Goal: Task Accomplishment & Management: Manage account settings

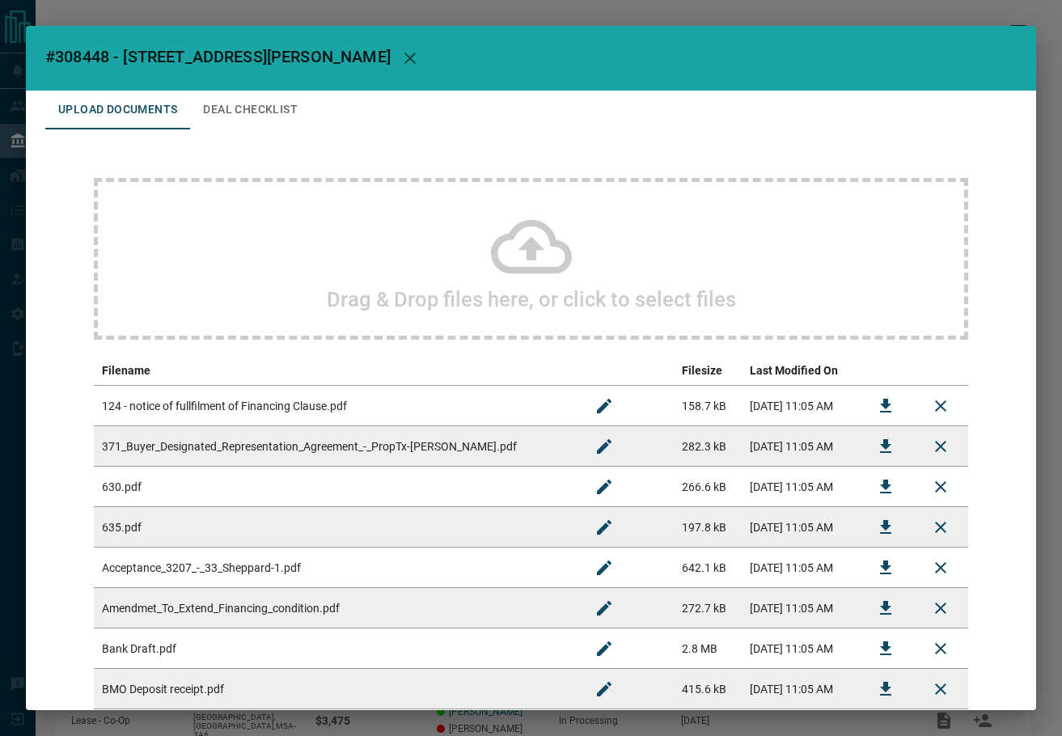
click at [94, 51] on span "#308448 - [STREET_ADDRESS][PERSON_NAME]" at bounding box center [217, 56] width 345 height 19
copy span "308448"
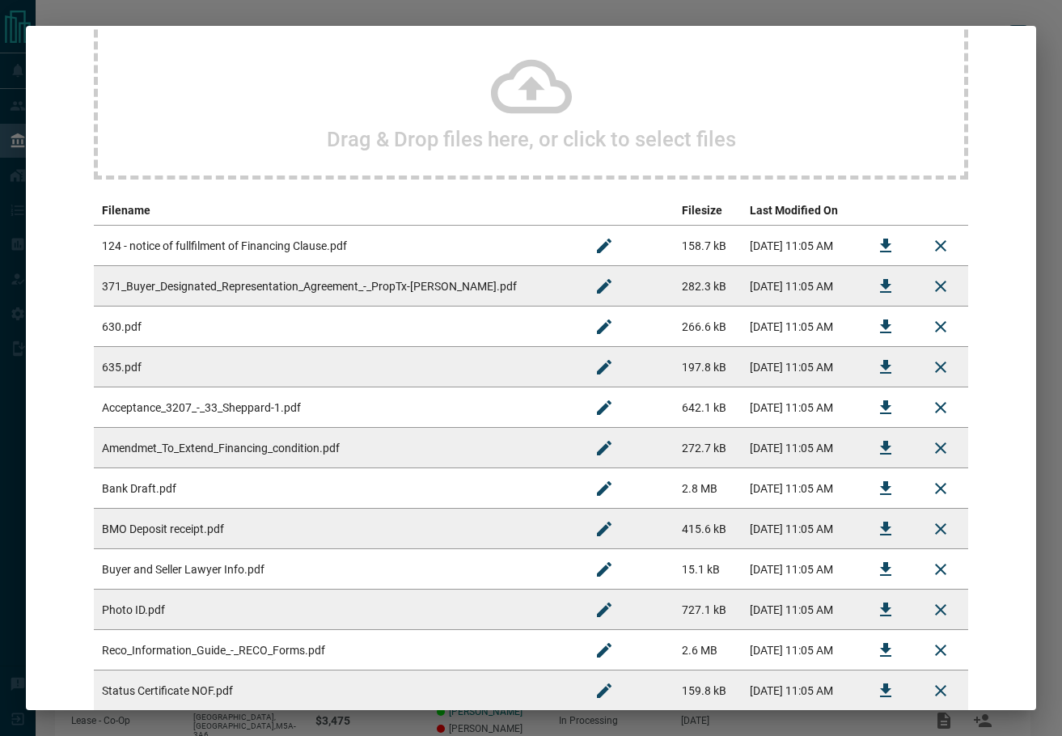
scroll to position [162, 0]
click at [876, 407] on icon "Download" at bounding box center [885, 405] width 19 height 19
click at [877, 521] on icon "Download" at bounding box center [885, 527] width 19 height 19
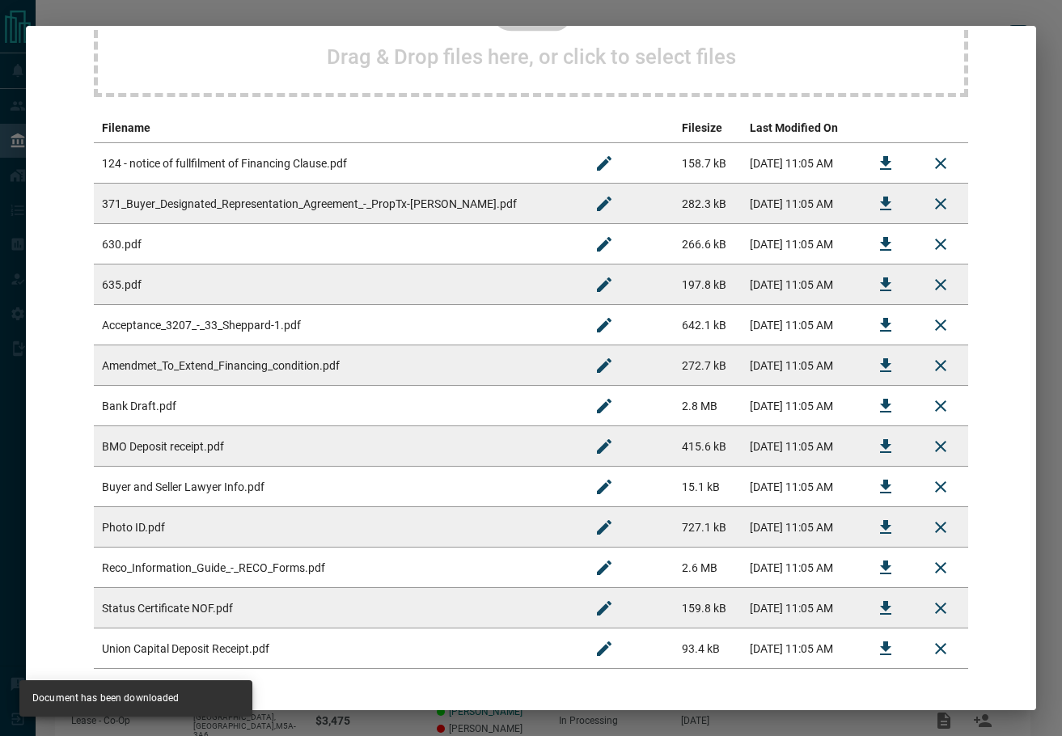
scroll to position [307, 0]
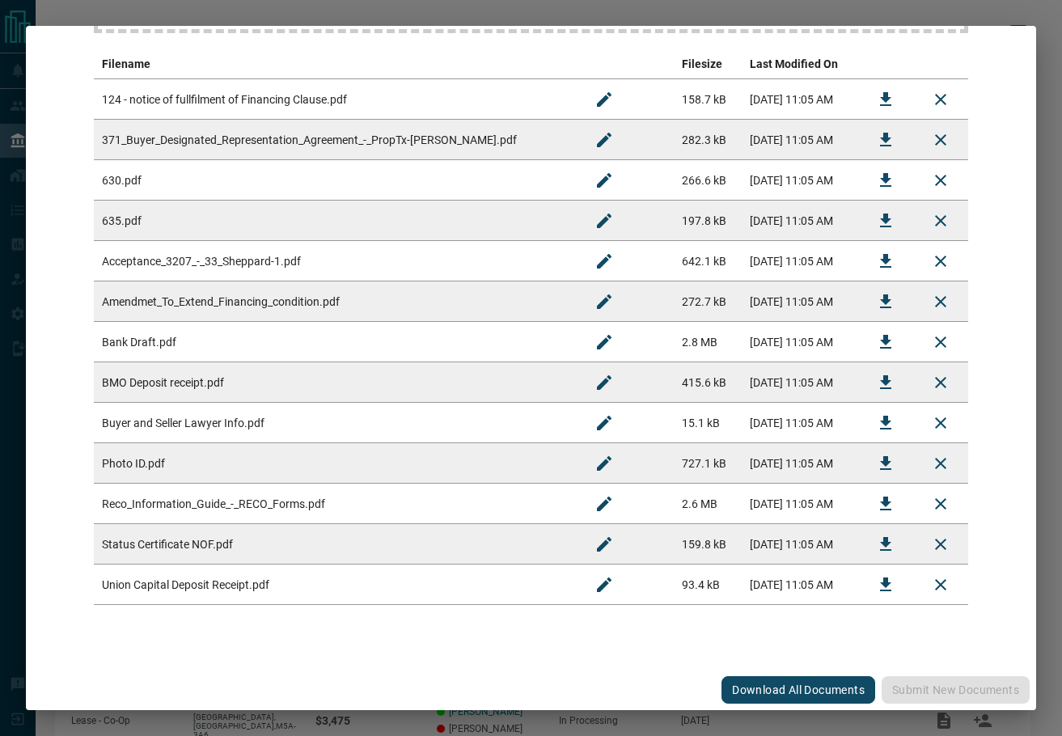
click at [880, 589] on icon "Download" at bounding box center [885, 584] width 19 height 19
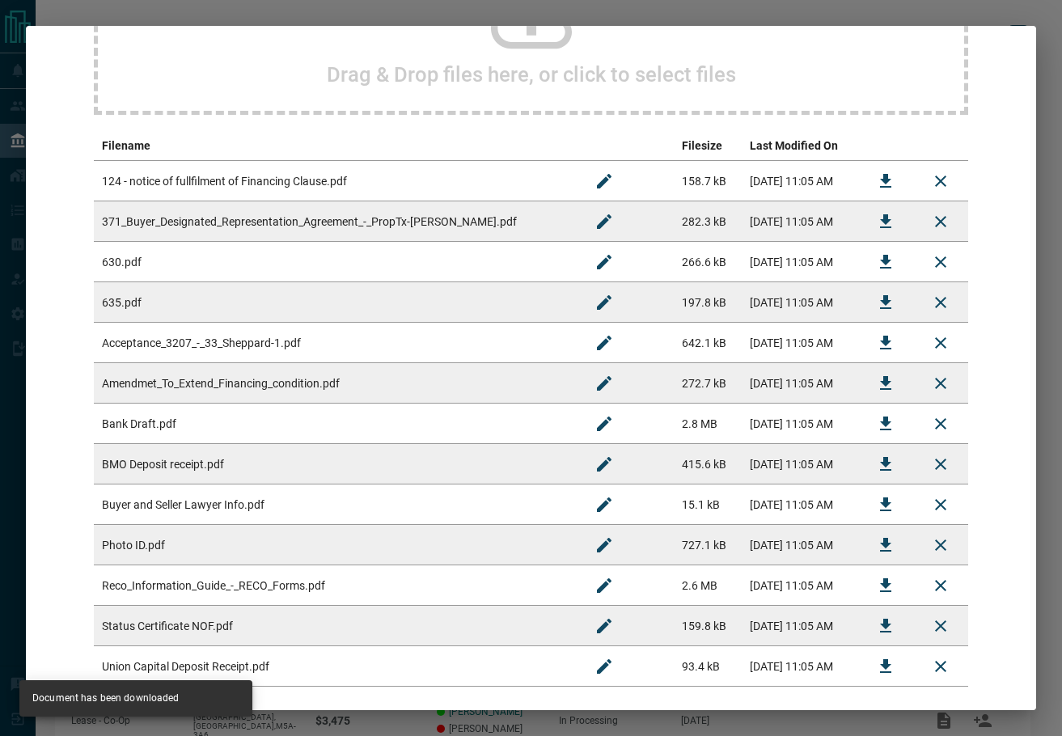
scroll to position [0, 0]
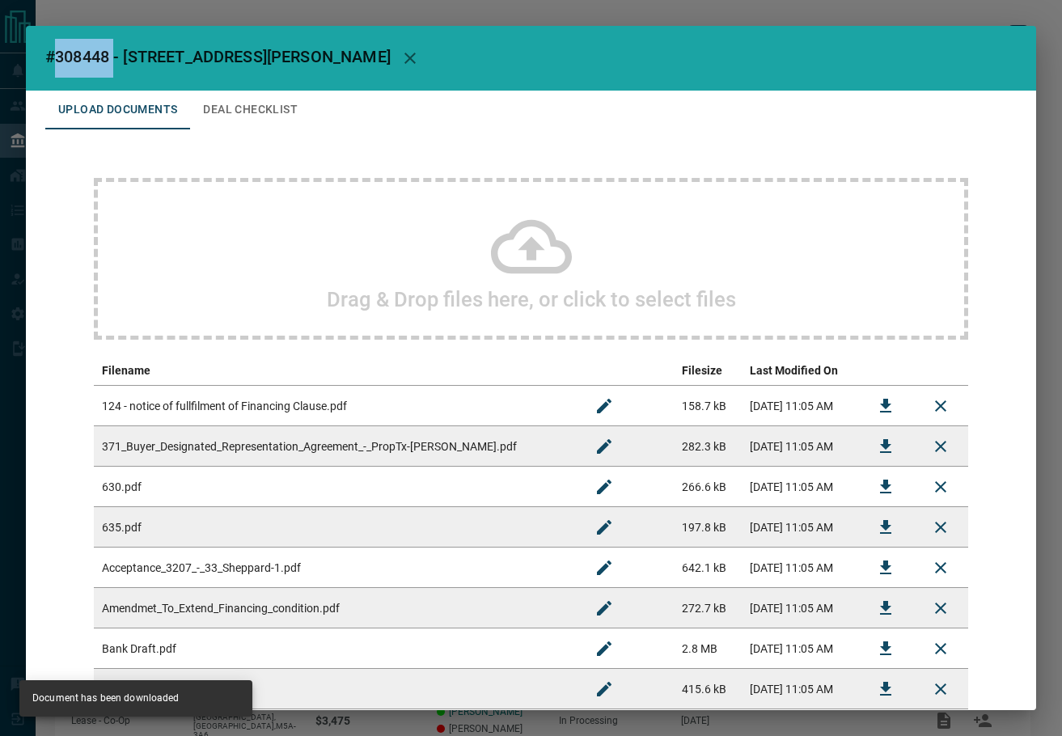
click at [260, 112] on button "Deal Checklist" at bounding box center [250, 110] width 120 height 39
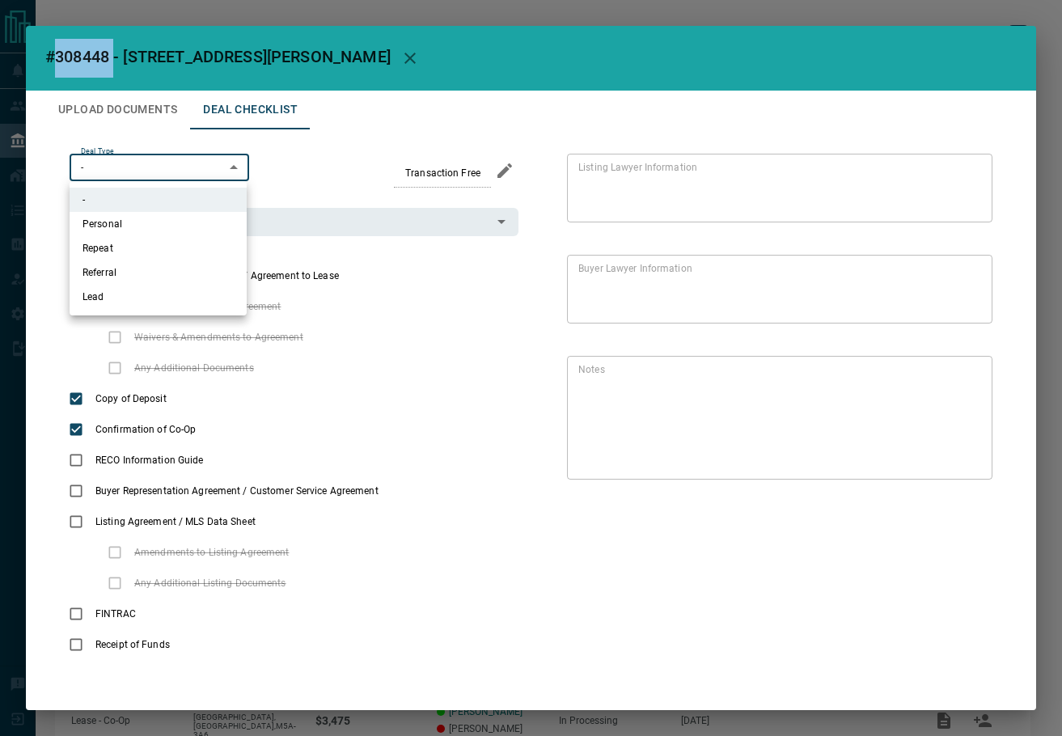
click at [162, 154] on body "Lead Transfers Leads Deals Listings Campaigns Quota Rules Agent Quotas Admin Mo…" at bounding box center [531, 422] width 1062 height 844
click at [164, 219] on li "Personal" at bounding box center [158, 224] width 177 height 24
type input "*"
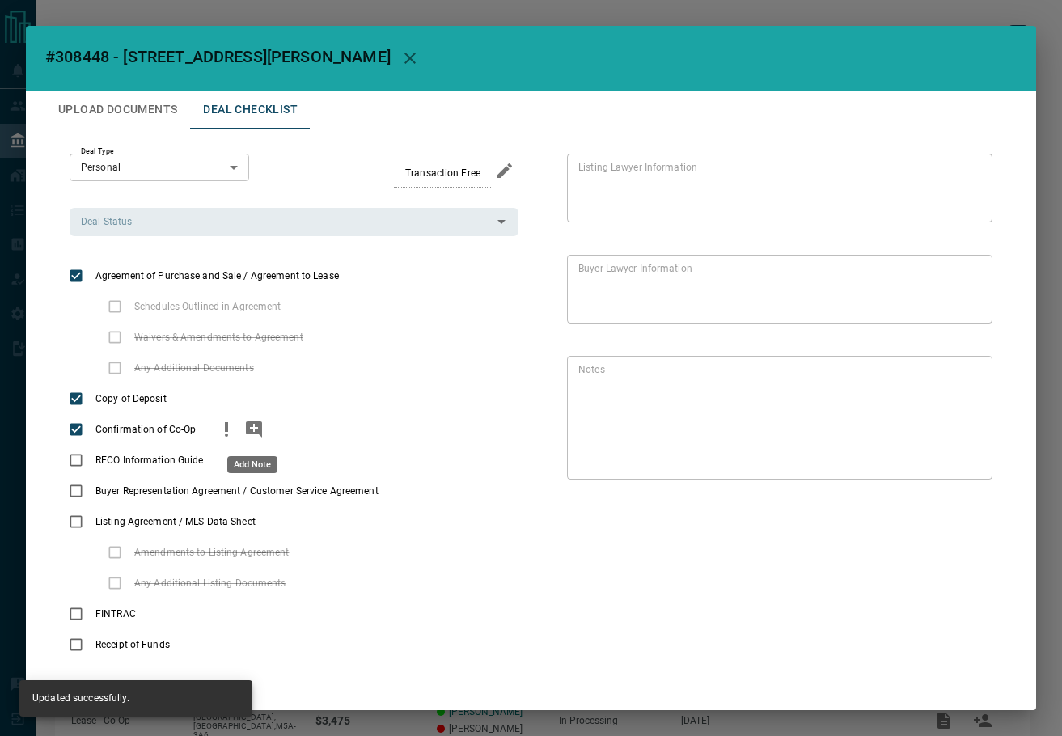
click at [256, 429] on icon "add note" at bounding box center [254, 429] width 16 height 16
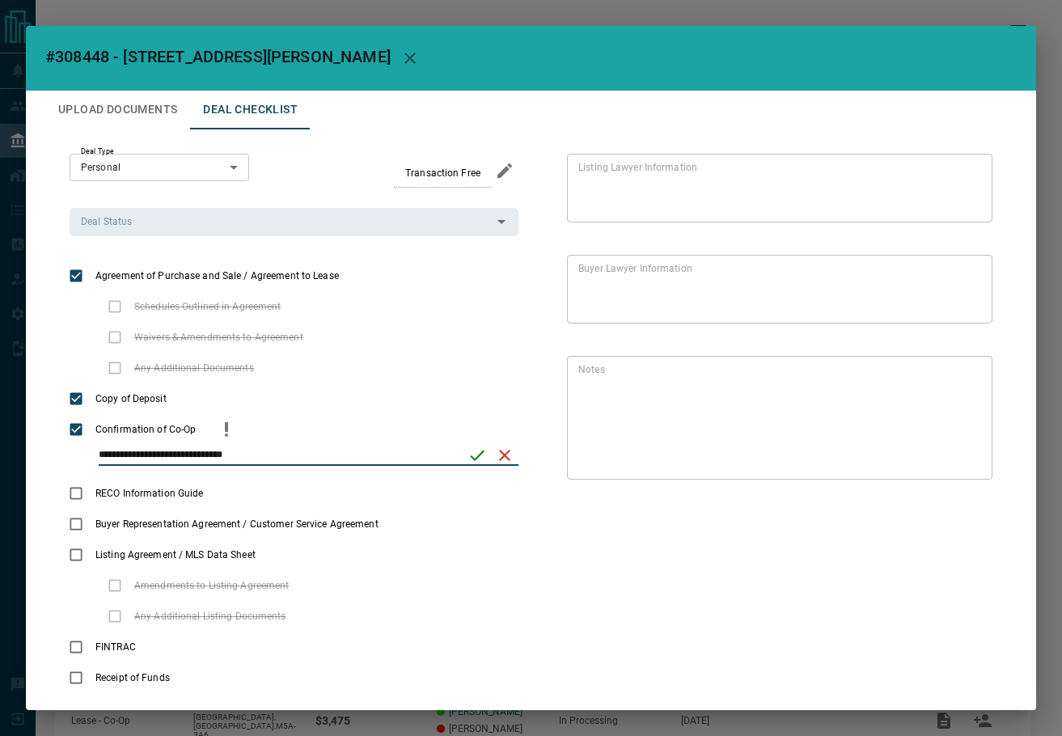
type input "**********"
click at [470, 450] on icon "save" at bounding box center [476, 455] width 19 height 19
click at [105, 219] on div "Deal Status Deal Status" at bounding box center [294, 221] width 449 height 27
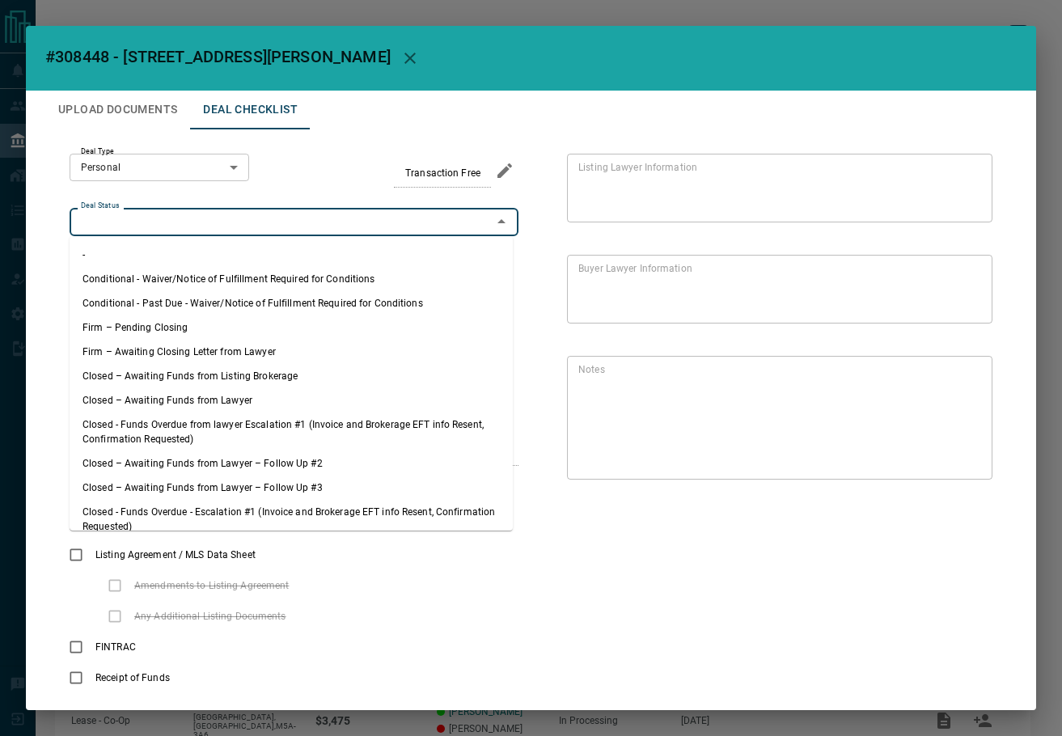
click at [164, 319] on li "Firm – Pending Closing" at bounding box center [291, 327] width 443 height 24
type input "**********"
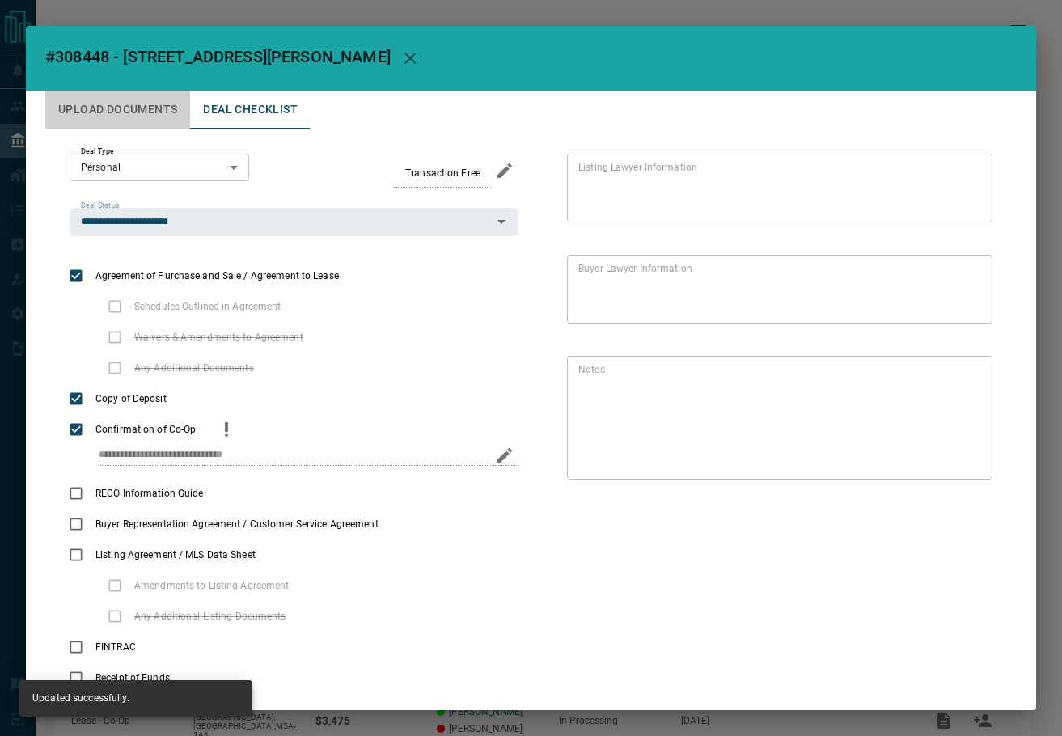
click at [142, 108] on button "Upload Documents" at bounding box center [117, 110] width 145 height 39
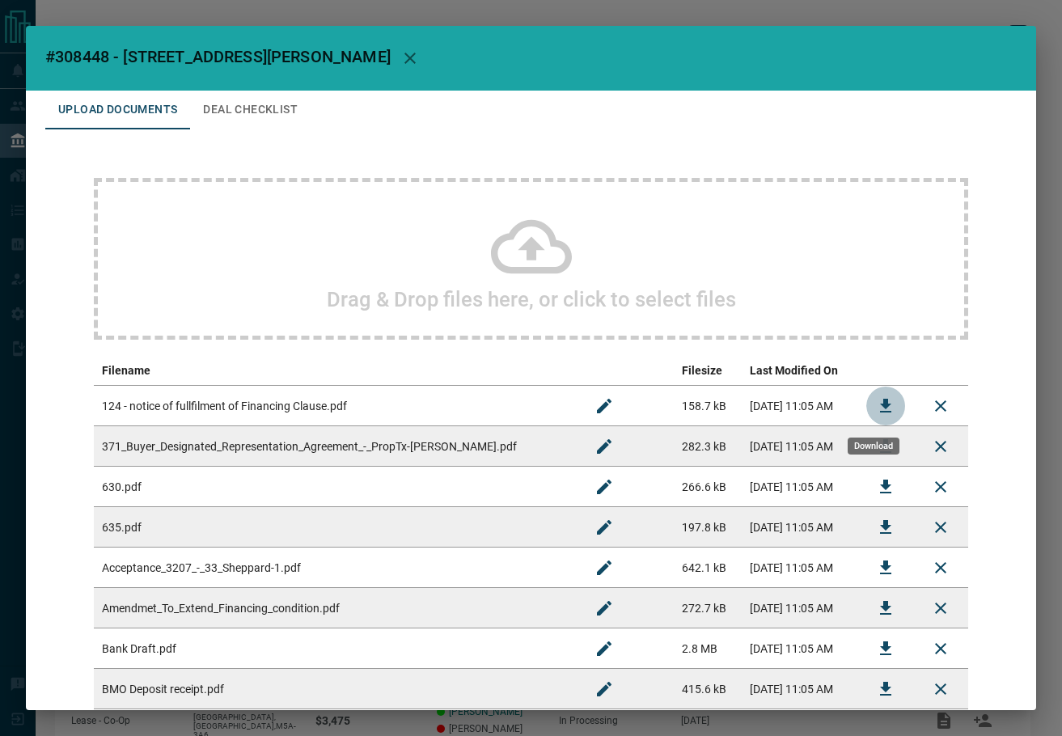
click at [878, 402] on icon "Download" at bounding box center [885, 405] width 19 height 19
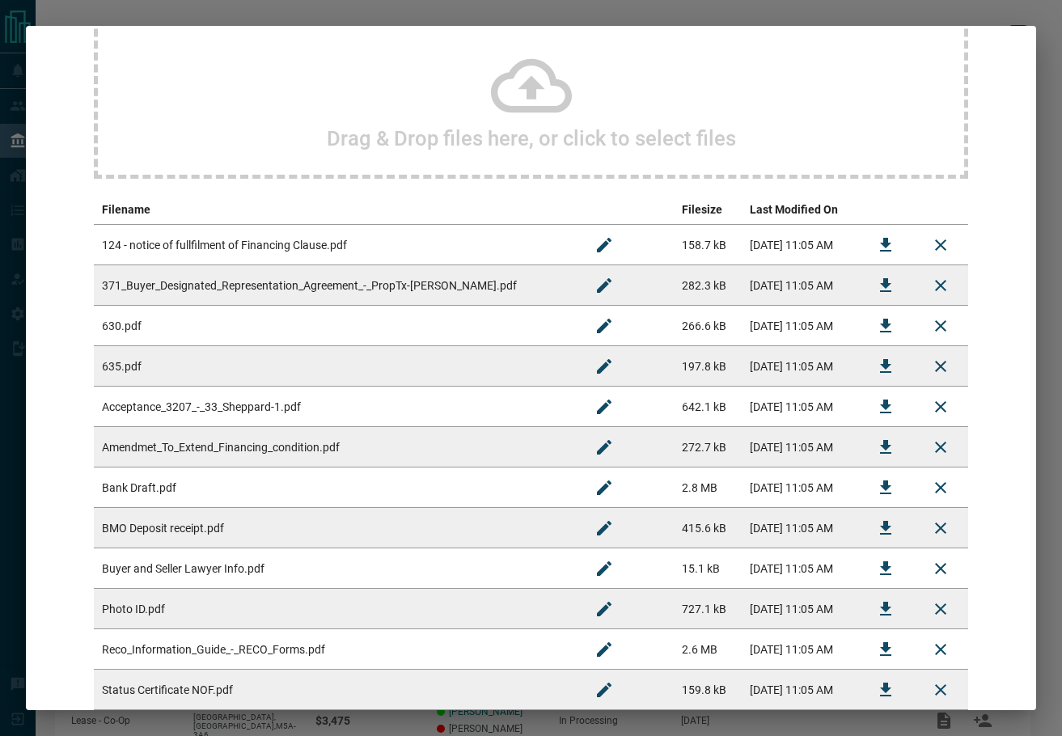
scroll to position [162, 0]
click at [876, 437] on icon "Download" at bounding box center [885, 446] width 19 height 19
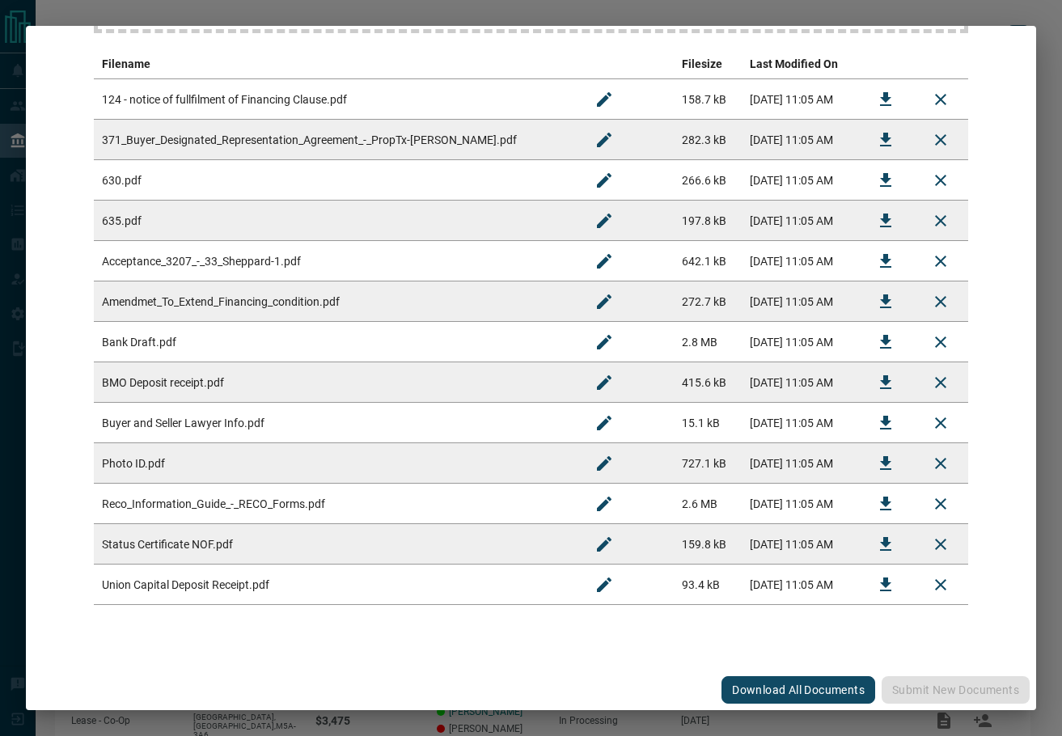
scroll to position [307, 0]
click at [878, 543] on icon "Download" at bounding box center [885, 544] width 19 height 19
click at [880, 145] on icon "Download" at bounding box center [885, 140] width 11 height 14
click at [876, 507] on icon "Download" at bounding box center [885, 503] width 19 height 19
click at [880, 418] on icon "Download" at bounding box center [885, 423] width 11 height 14
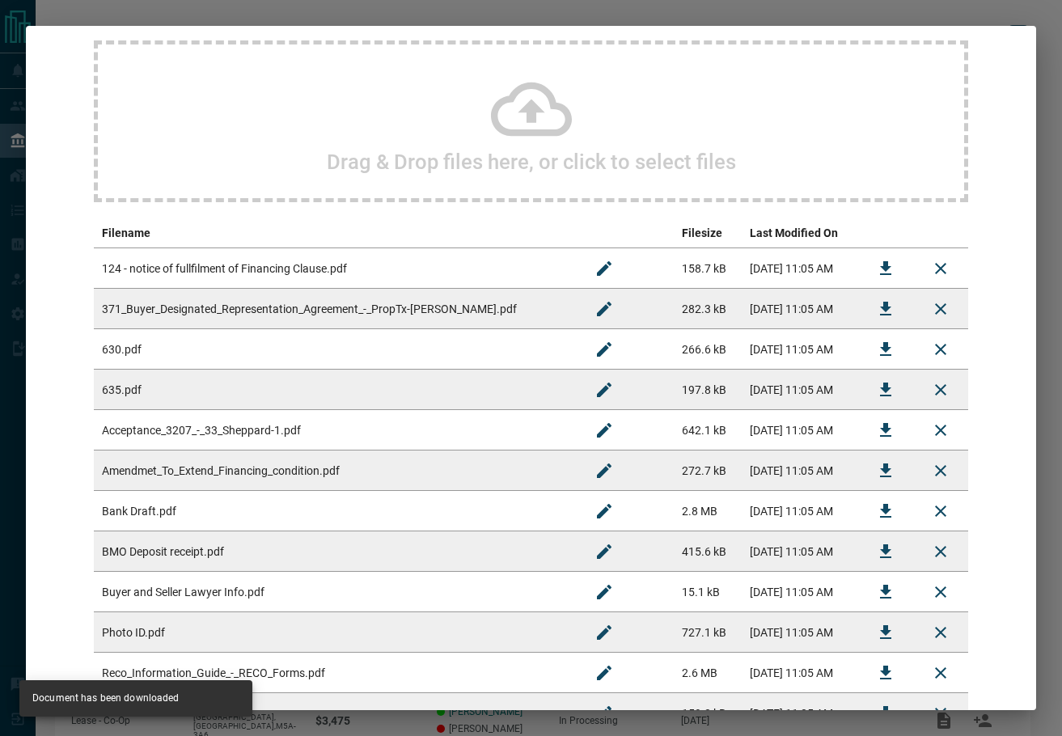
scroll to position [0, 0]
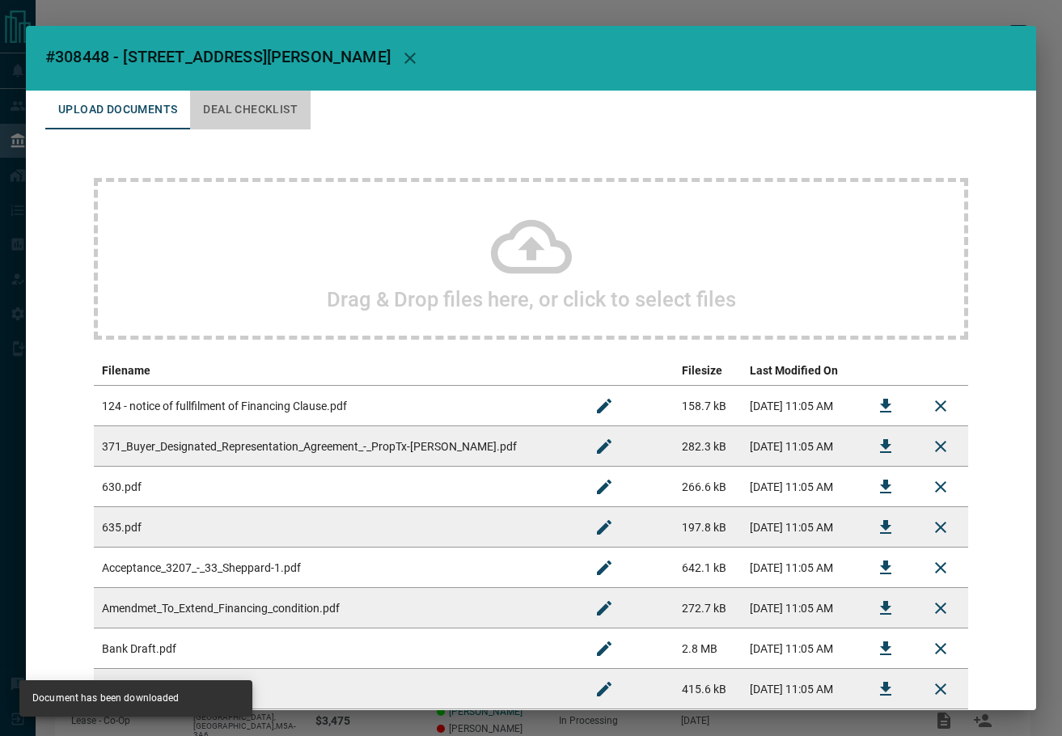
click at [203, 96] on button "Deal Checklist" at bounding box center [250, 110] width 120 height 39
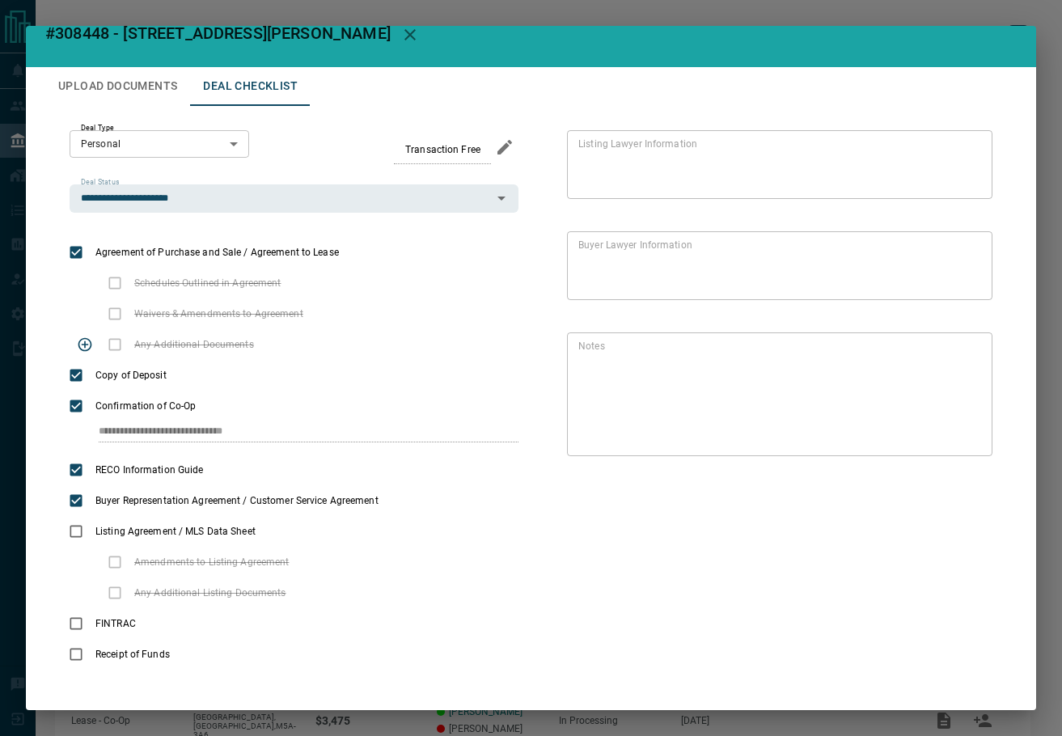
scroll to position [36, 0]
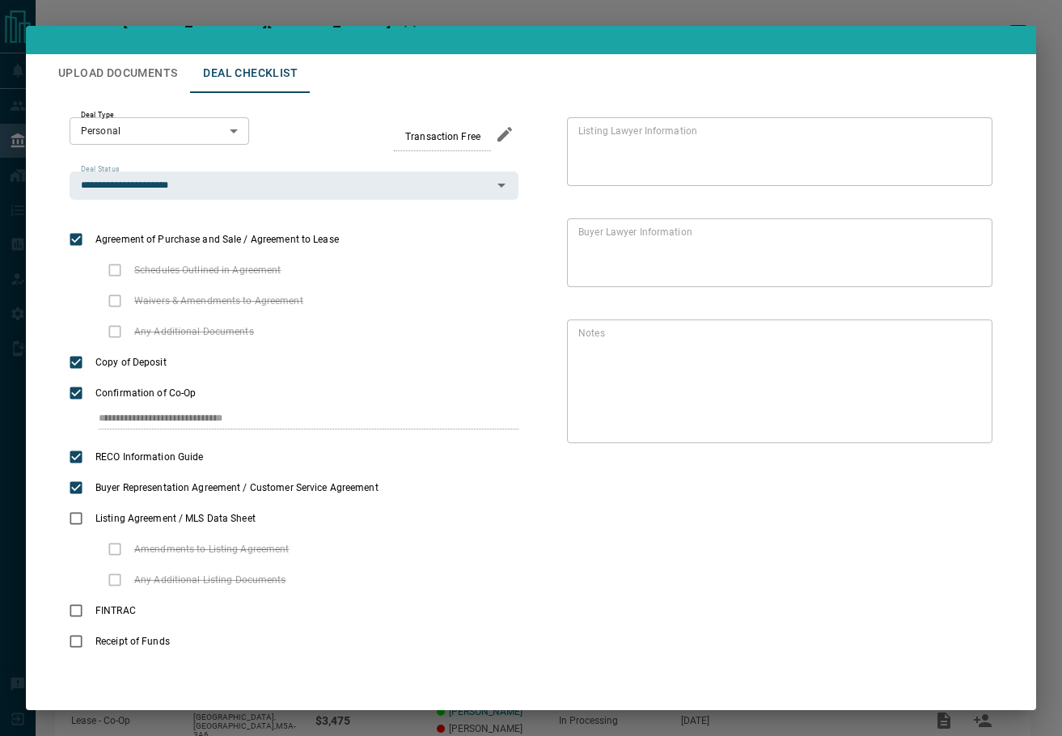
click at [175, 71] on button "Upload Documents" at bounding box center [117, 73] width 145 height 39
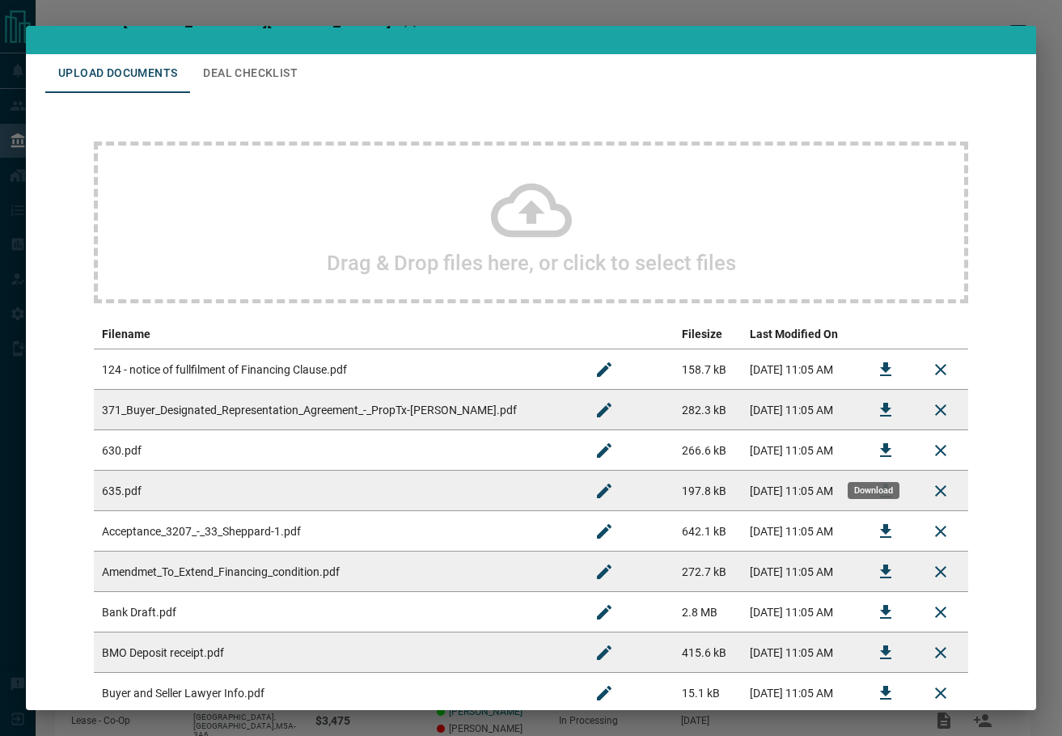
click at [880, 453] on icon "Download" at bounding box center [885, 450] width 11 height 14
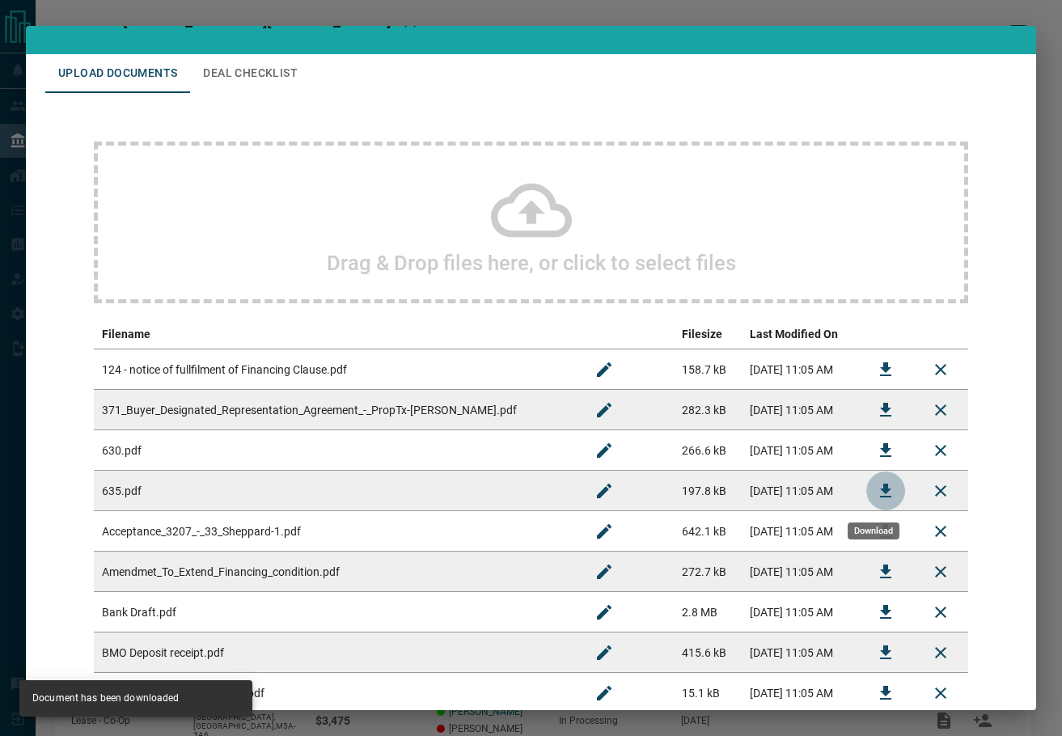
drag, startPoint x: 866, startPoint y: 503, endPoint x: 857, endPoint y: 498, distance: 10.1
click at [867, 502] on button "Download" at bounding box center [885, 490] width 39 height 39
click at [230, 66] on button "Deal Checklist" at bounding box center [250, 73] width 120 height 39
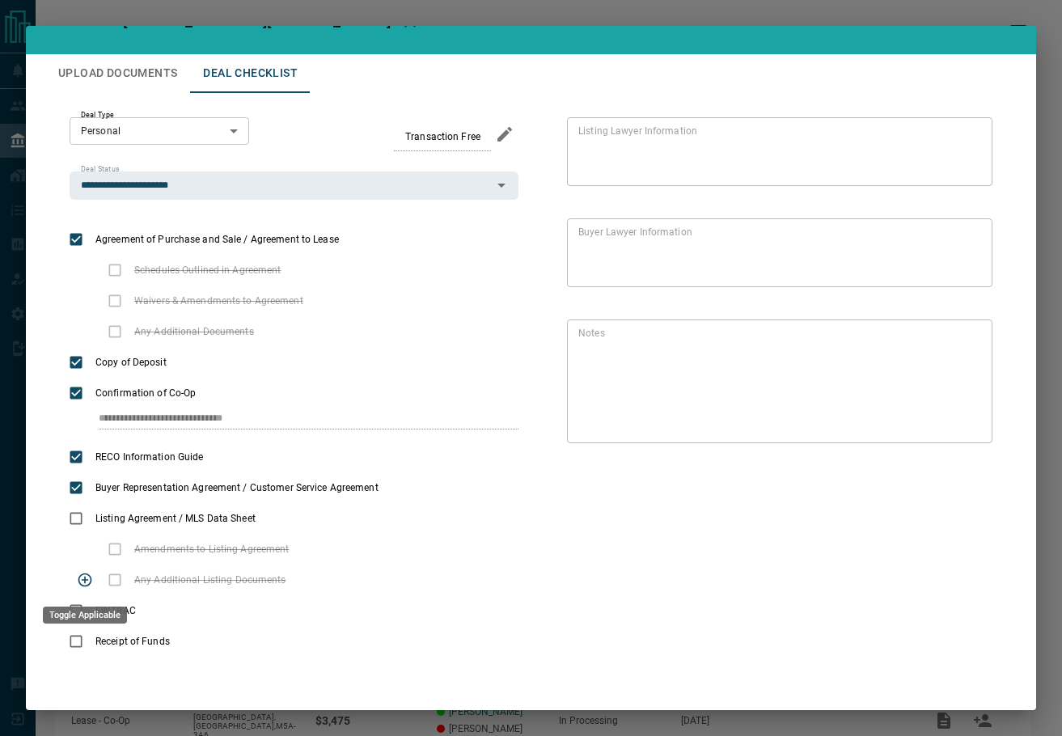
click at [77, 606] on div "Toggle Applicable" at bounding box center [85, 614] width 84 height 17
click at [957, 433] on icon "Edit" at bounding box center [966, 434] width 19 height 19
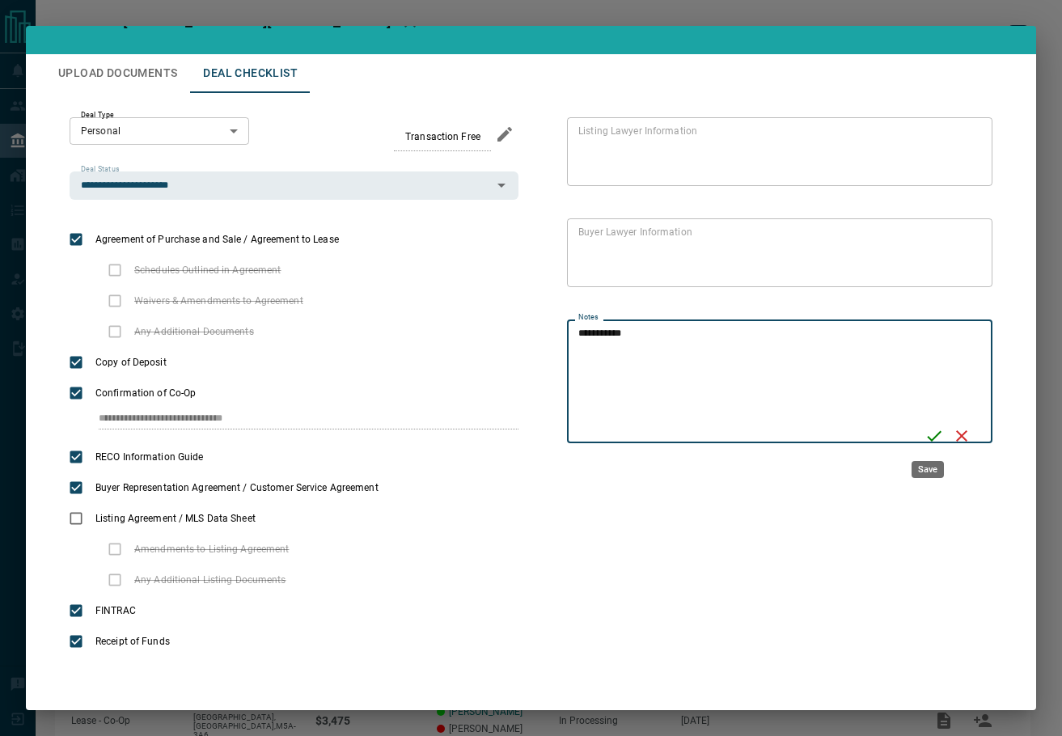
type textarea "**********"
click at [931, 429] on icon "Save" at bounding box center [933, 435] width 19 height 19
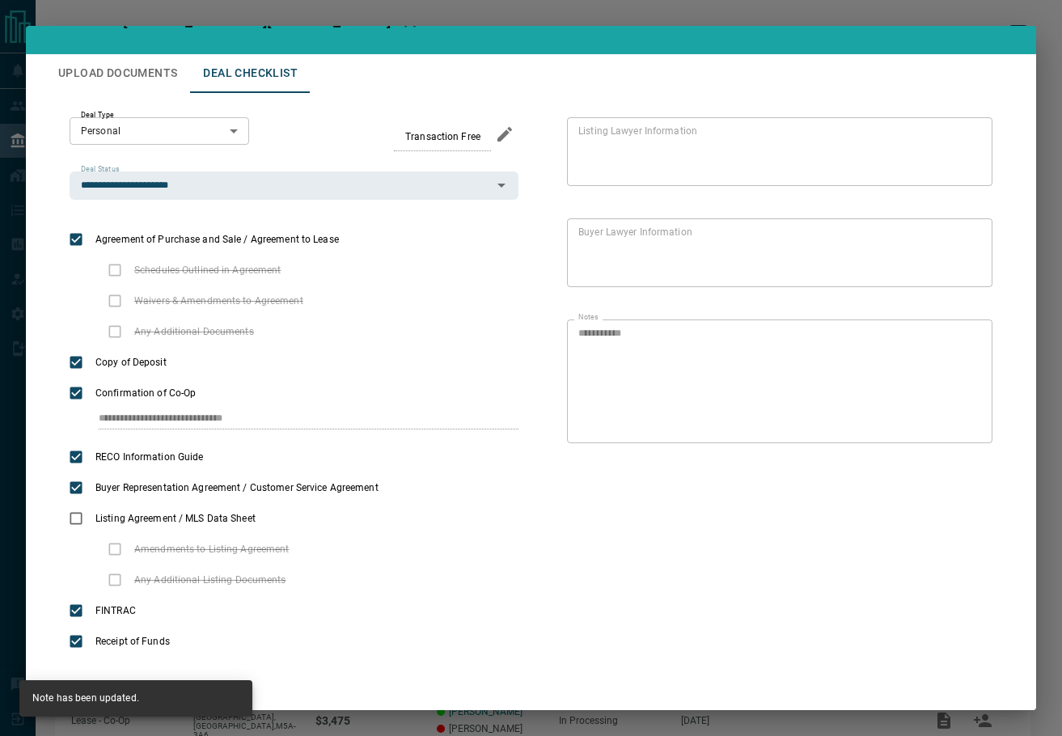
click at [165, 80] on button "Upload Documents" at bounding box center [117, 73] width 145 height 39
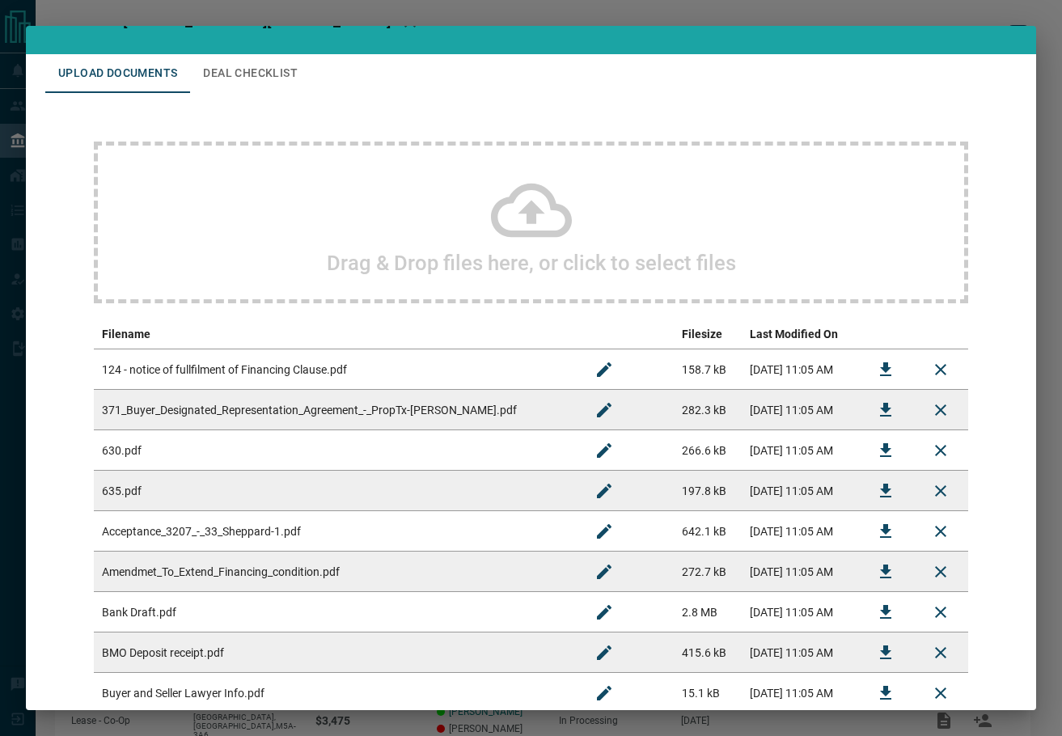
click at [384, 223] on div "Drag & Drop files here, or click to select files" at bounding box center [531, 223] width 874 height 162
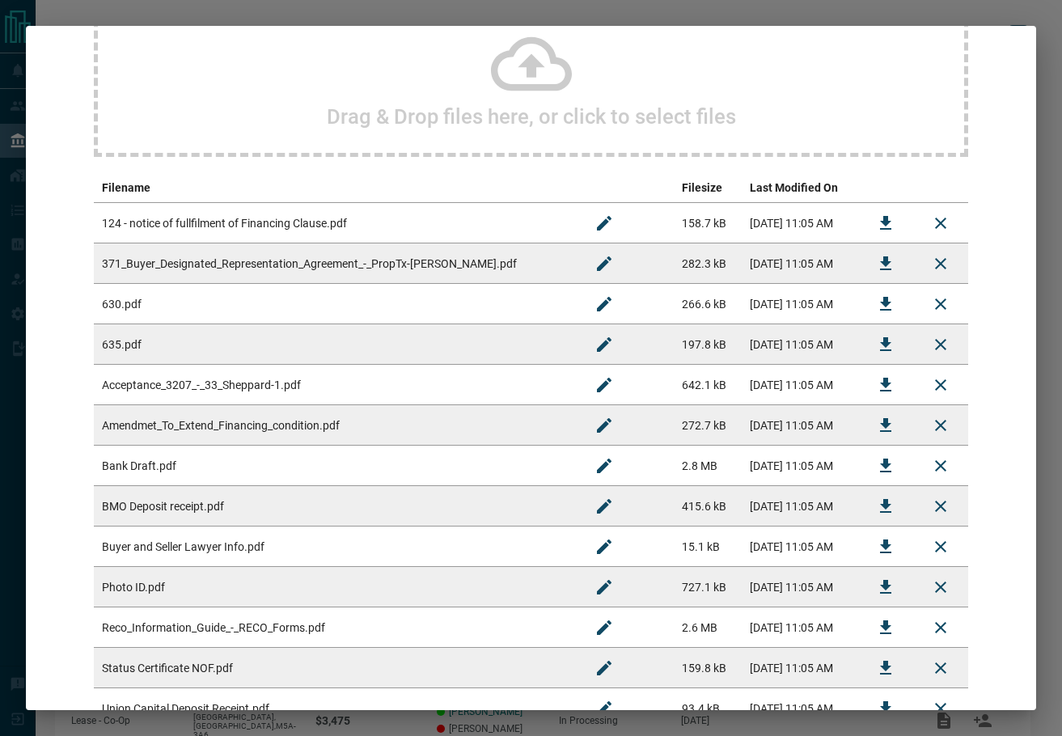
scroll to position [348, 0]
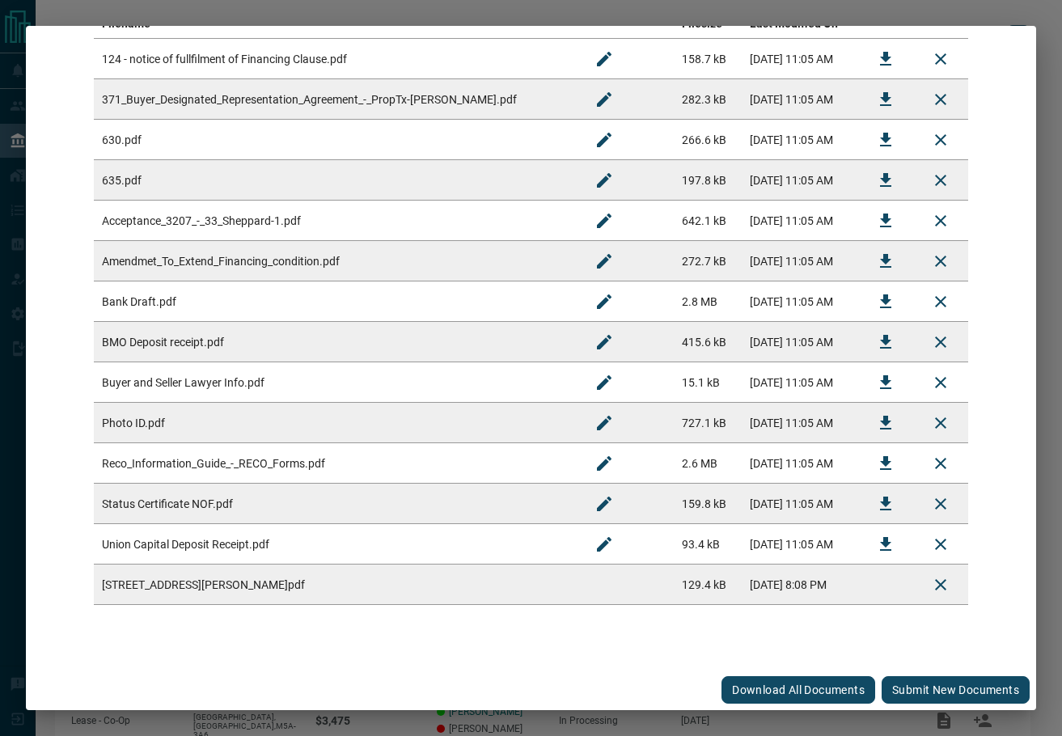
click at [916, 669] on div "Upload Documents Deal Checklist Drag & Drop files here, or click to select file…" at bounding box center [531, 207] width 1010 height 926
click at [916, 687] on button "Submit new documents" at bounding box center [955, 689] width 148 height 27
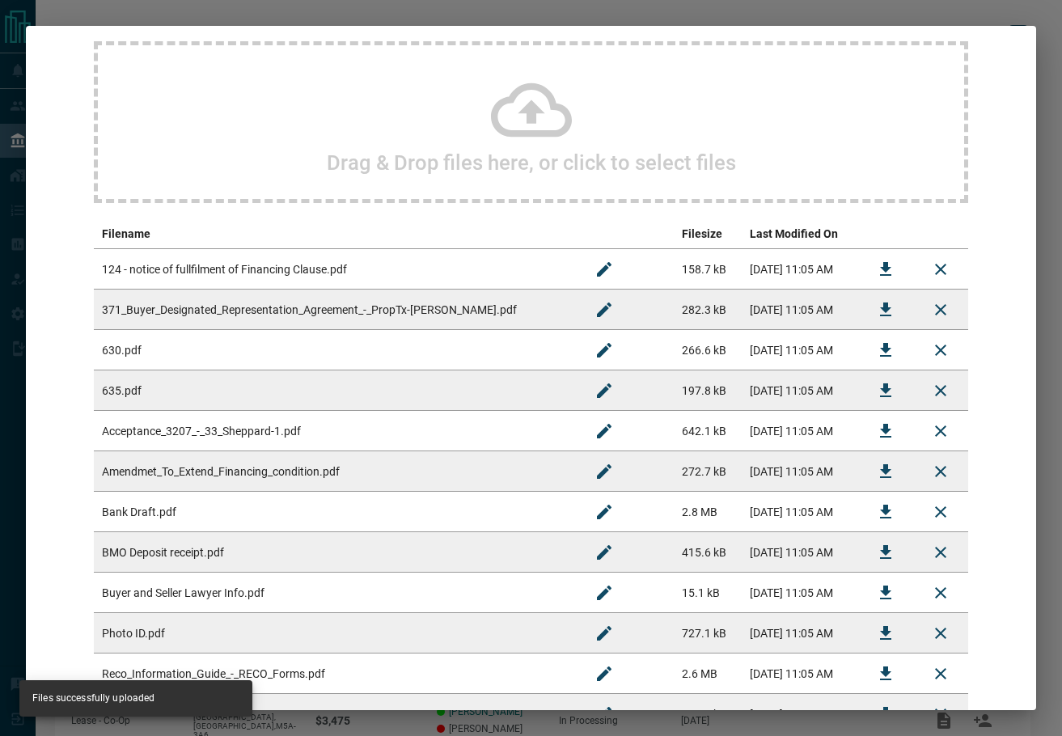
scroll to position [0, 0]
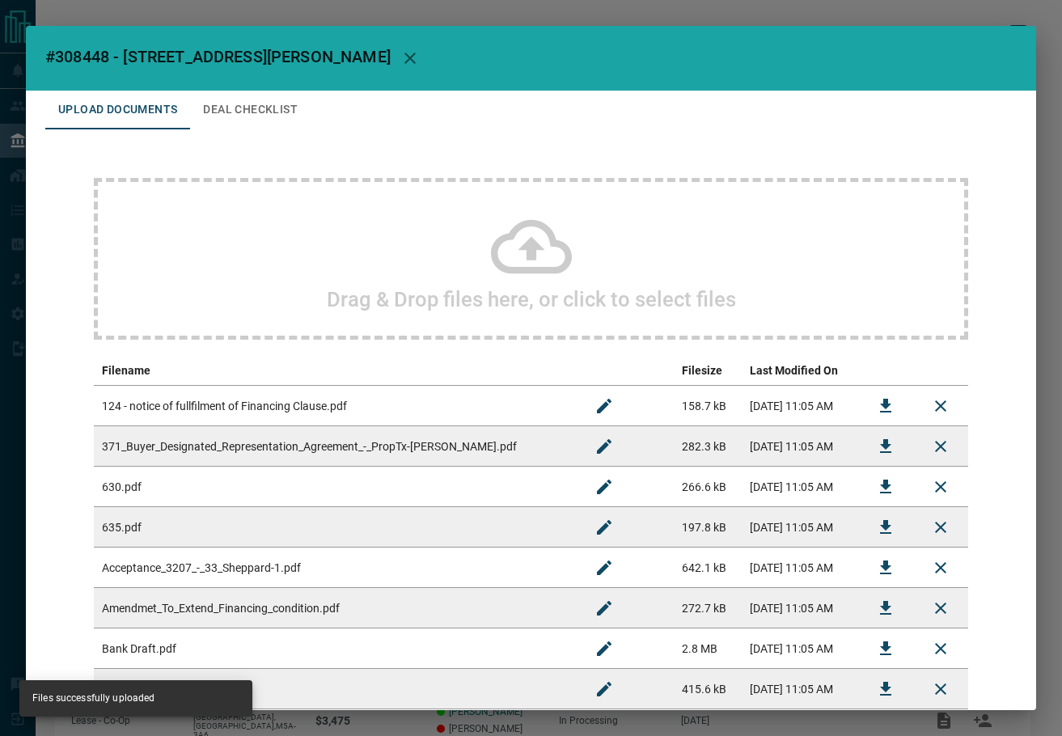
click at [279, 116] on button "Deal Checklist" at bounding box center [250, 110] width 120 height 39
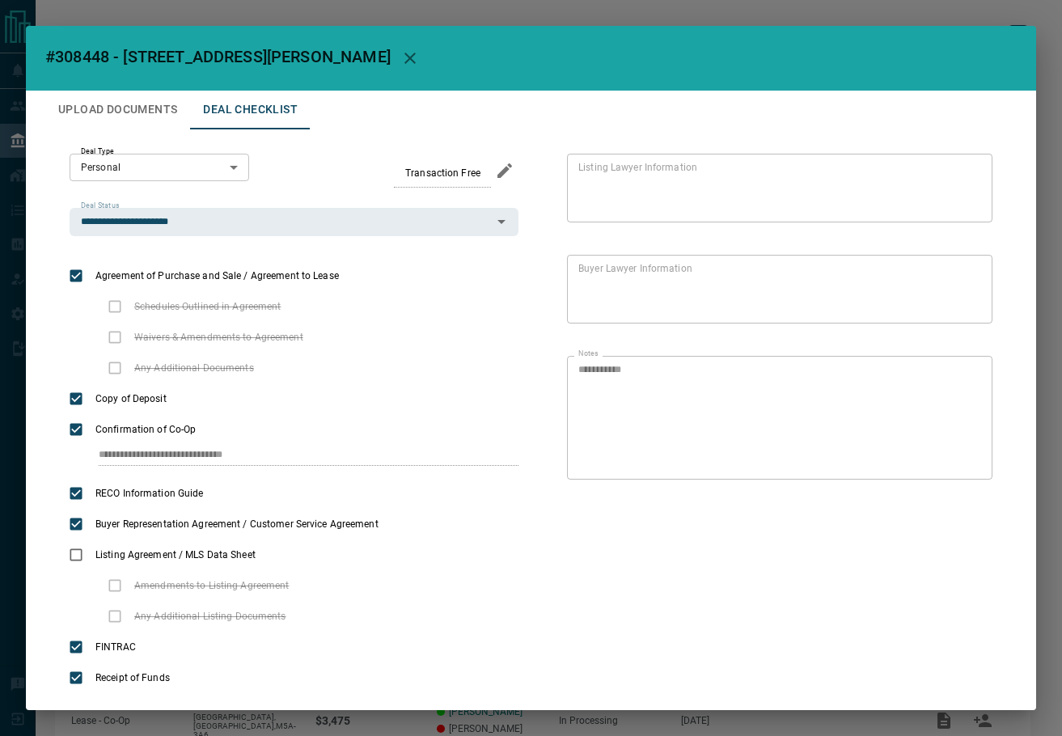
click at [106, 125] on button "Upload Documents" at bounding box center [117, 110] width 145 height 39
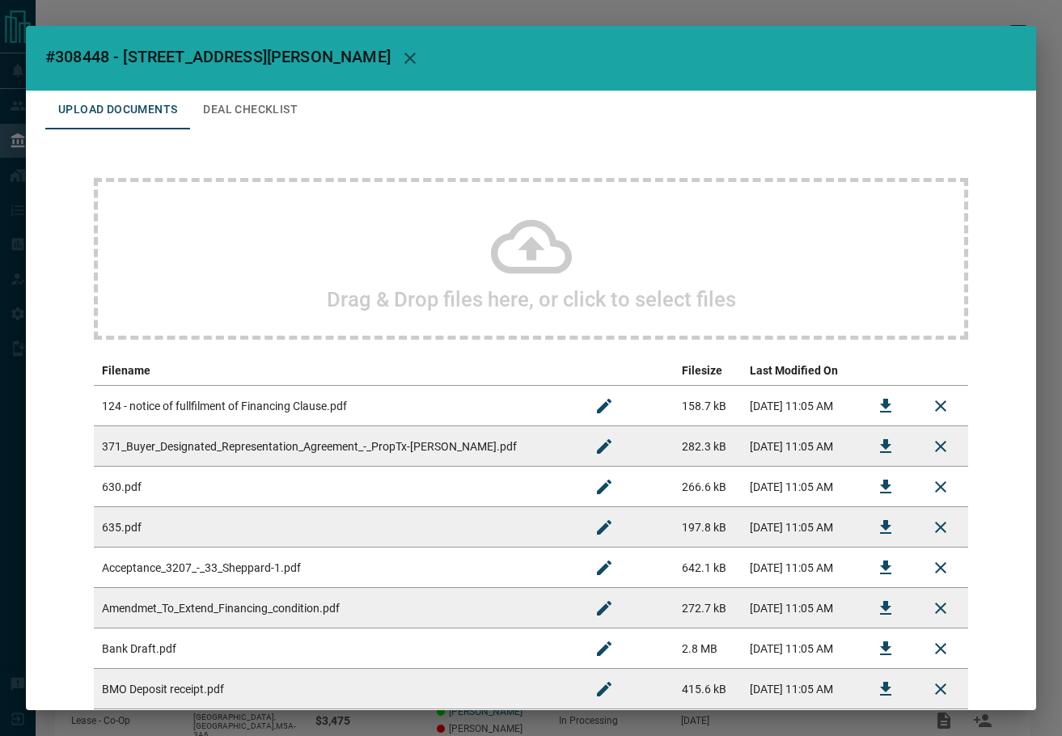
click at [226, 108] on button "Deal Checklist" at bounding box center [250, 110] width 120 height 39
